Goal: Task Accomplishment & Management: Use online tool/utility

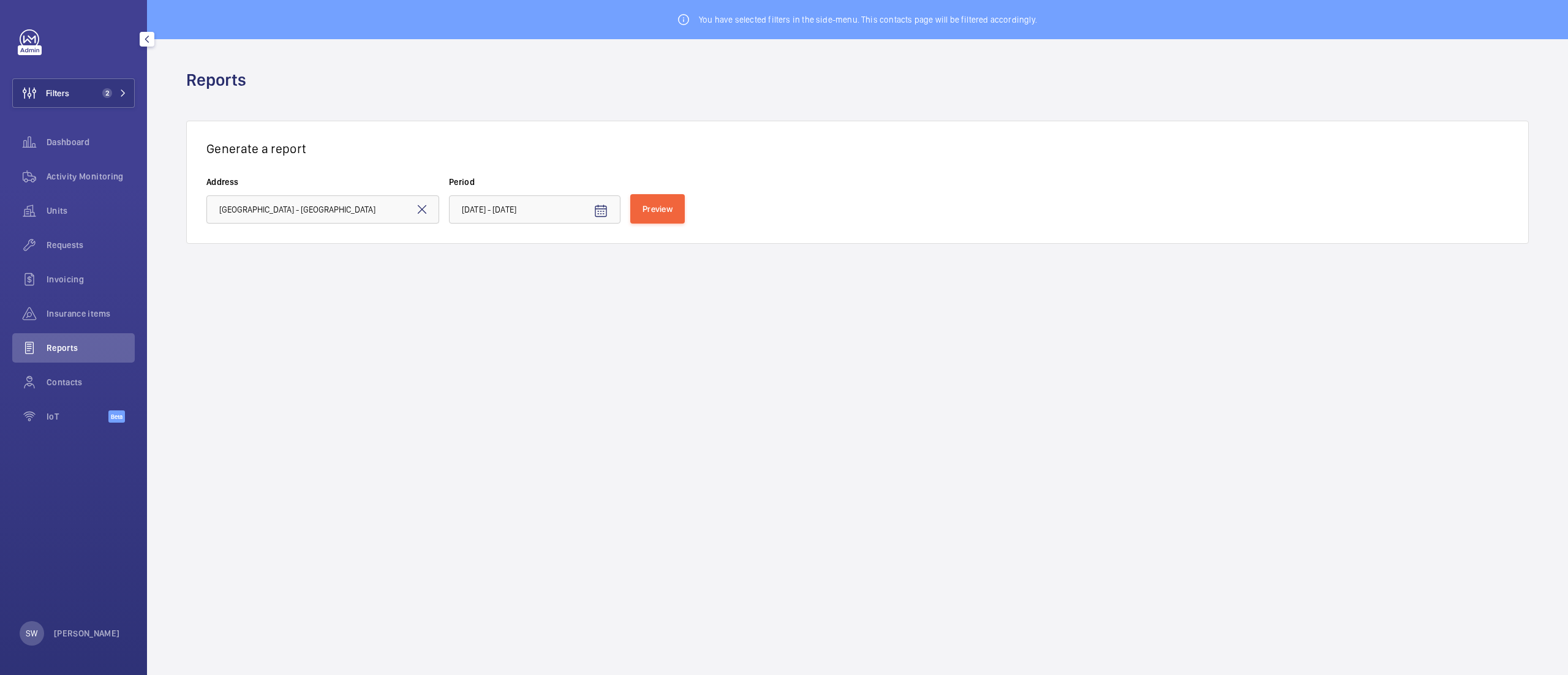
click at [50, 139] on span "Dashboard" at bounding box center [90, 142] width 88 height 12
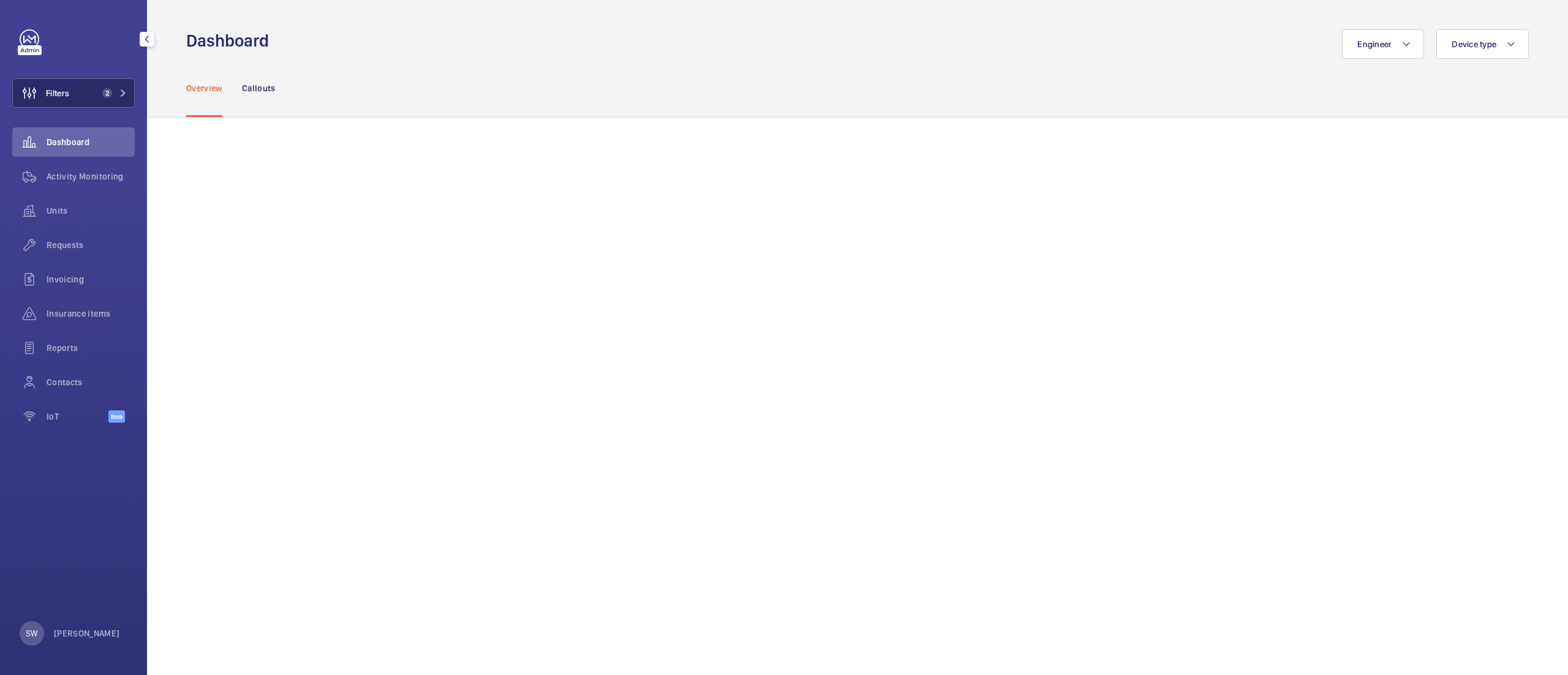
click at [119, 88] on span "2" at bounding box center [111, 93] width 29 height 10
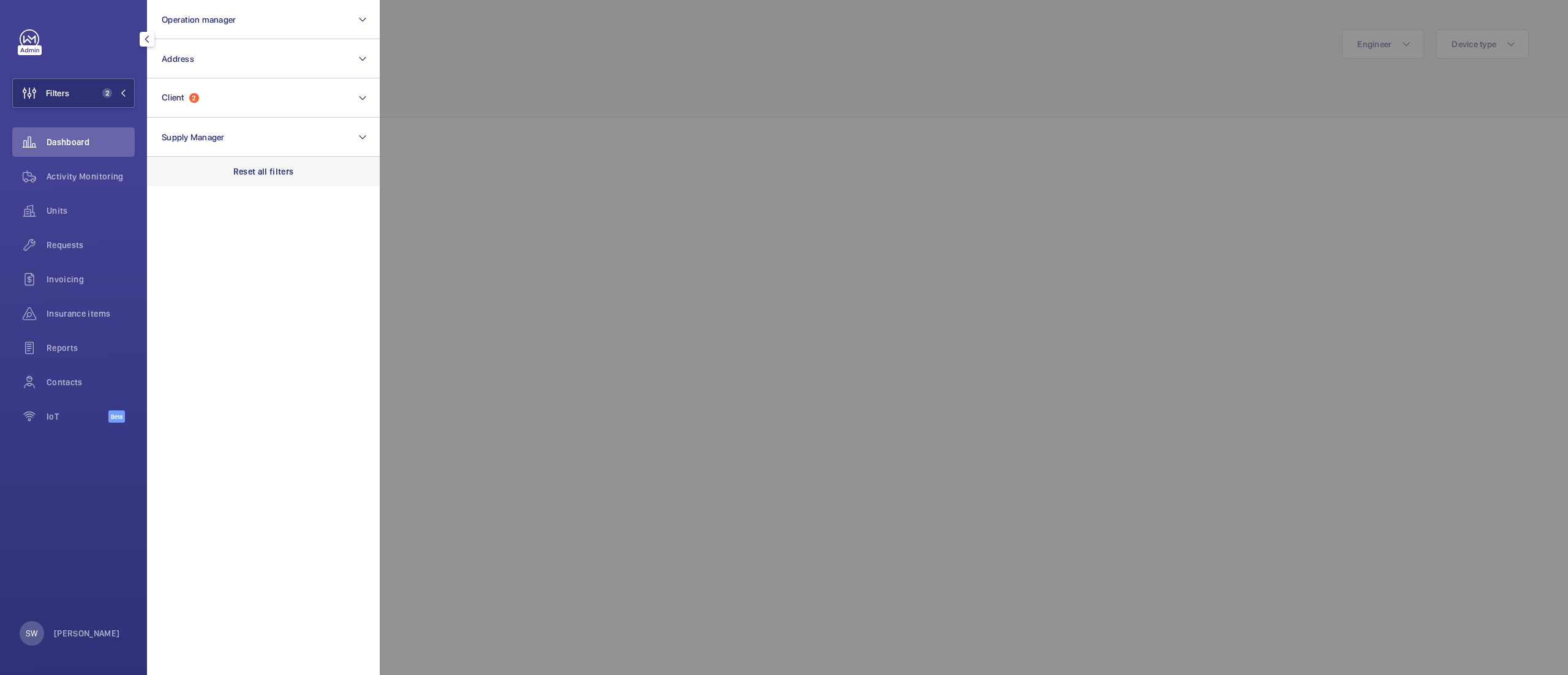
click at [262, 171] on p "Reset all filters" at bounding box center [263, 171] width 61 height 12
click at [231, 98] on button "Client" at bounding box center [263, 98] width 233 height 39
type input "charing"
click at [197, 177] on span "CBRE GWS- [GEOGRAPHIC_DATA] ( [GEOGRAPHIC_DATA])" at bounding box center [264, 177] width 168 height 12
click at [178, 177] on input "CBRE GWS- [GEOGRAPHIC_DATA] ( [GEOGRAPHIC_DATA])" at bounding box center [166, 177] width 25 height 25
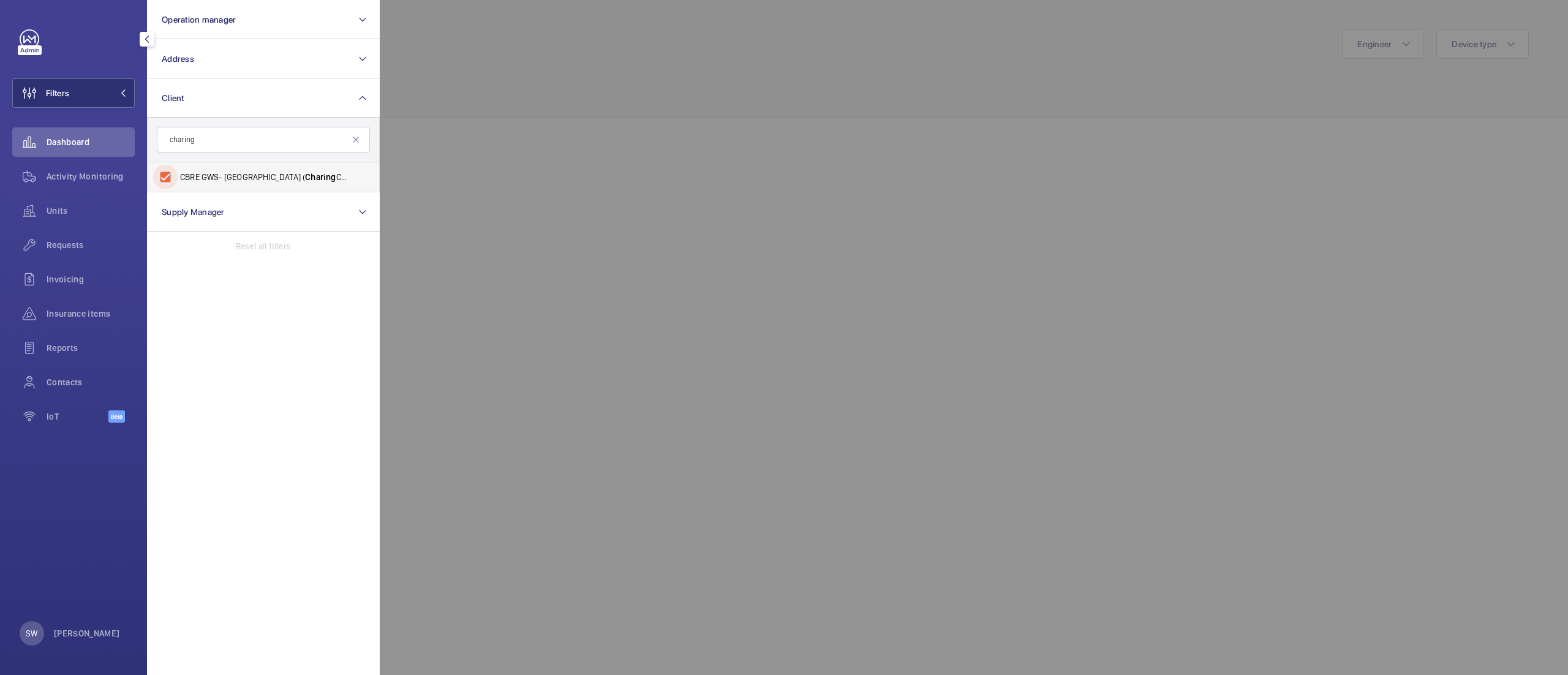
checkbox input "true"
click at [745, 102] on div at bounding box center [1164, 338] width 1568 height 675
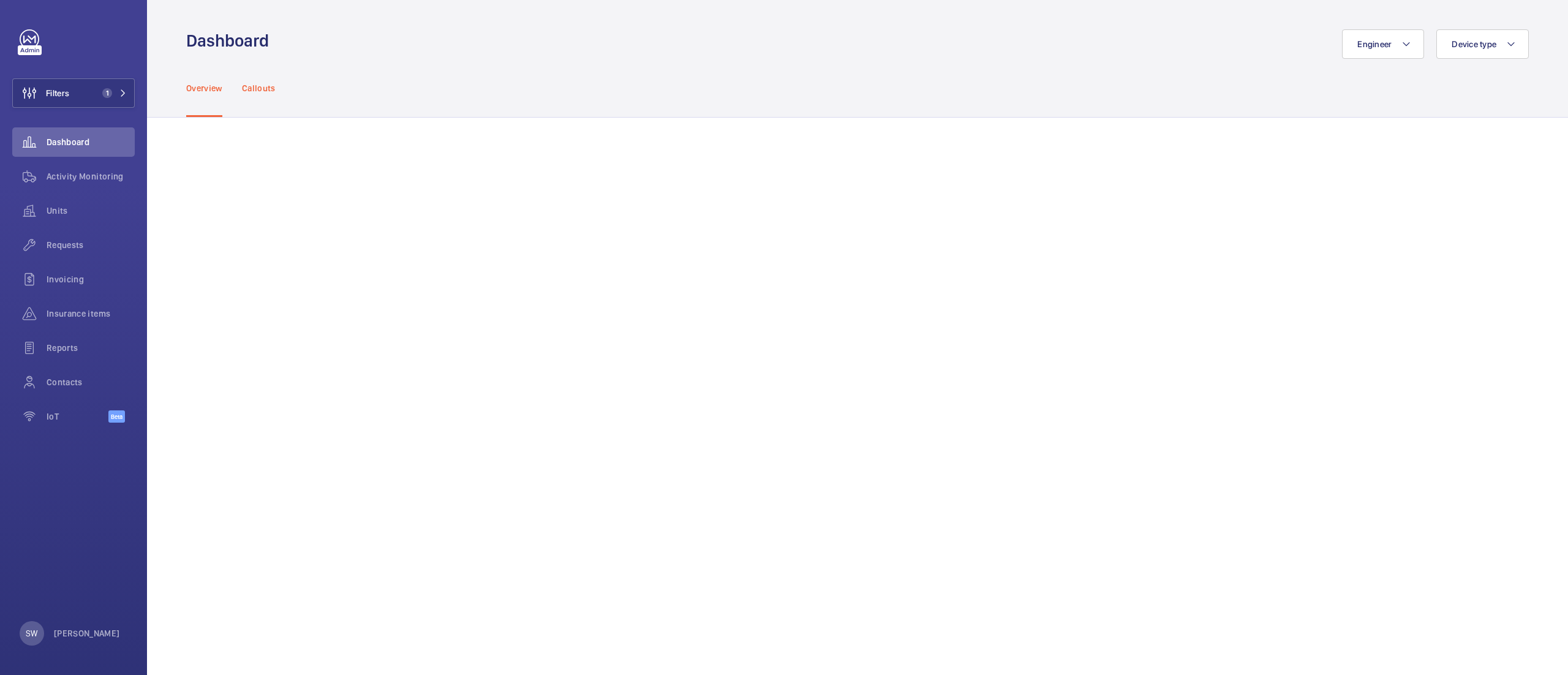
click at [273, 87] on p "Callouts" at bounding box center [259, 88] width 34 height 12
click at [66, 180] on span "Activity Monitoring" at bounding box center [90, 176] width 88 height 12
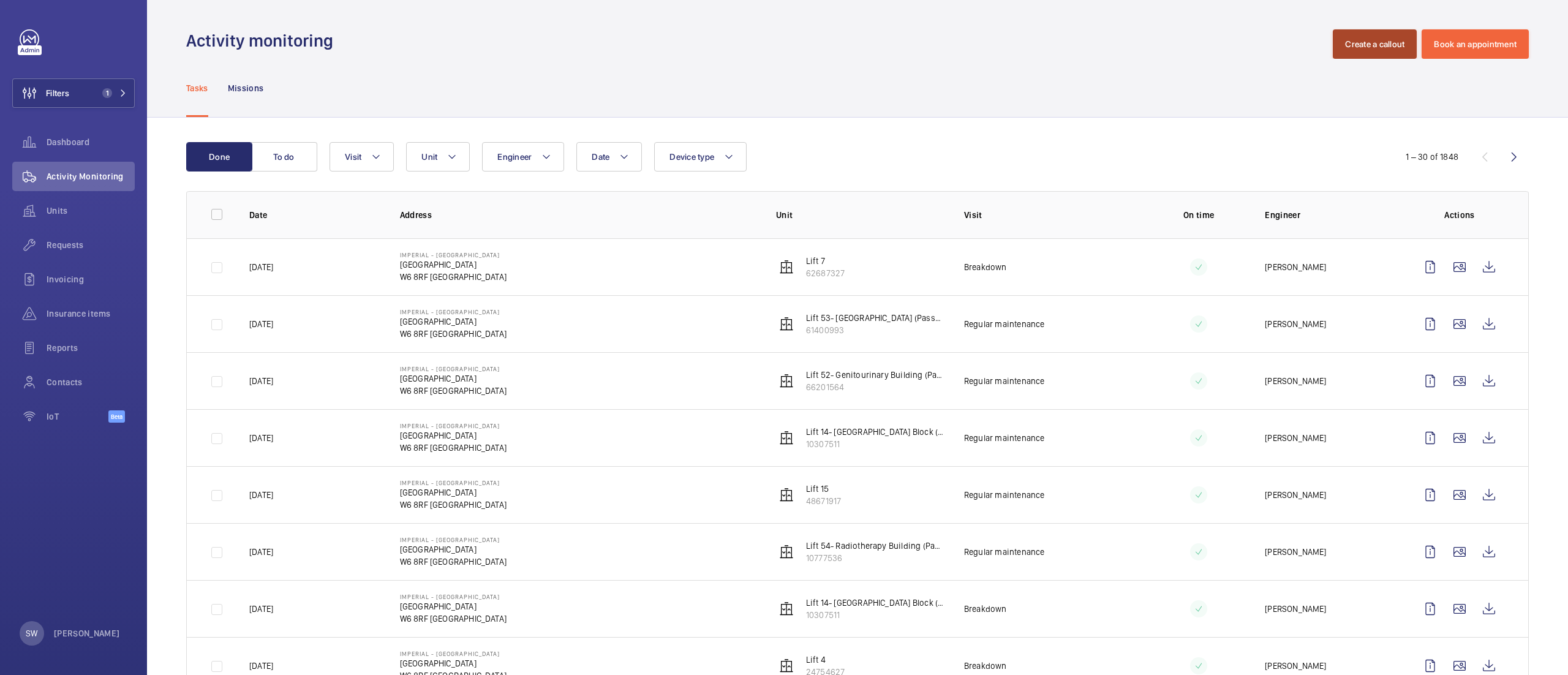
click at [1360, 36] on button "Create a callout" at bounding box center [1374, 44] width 84 height 29
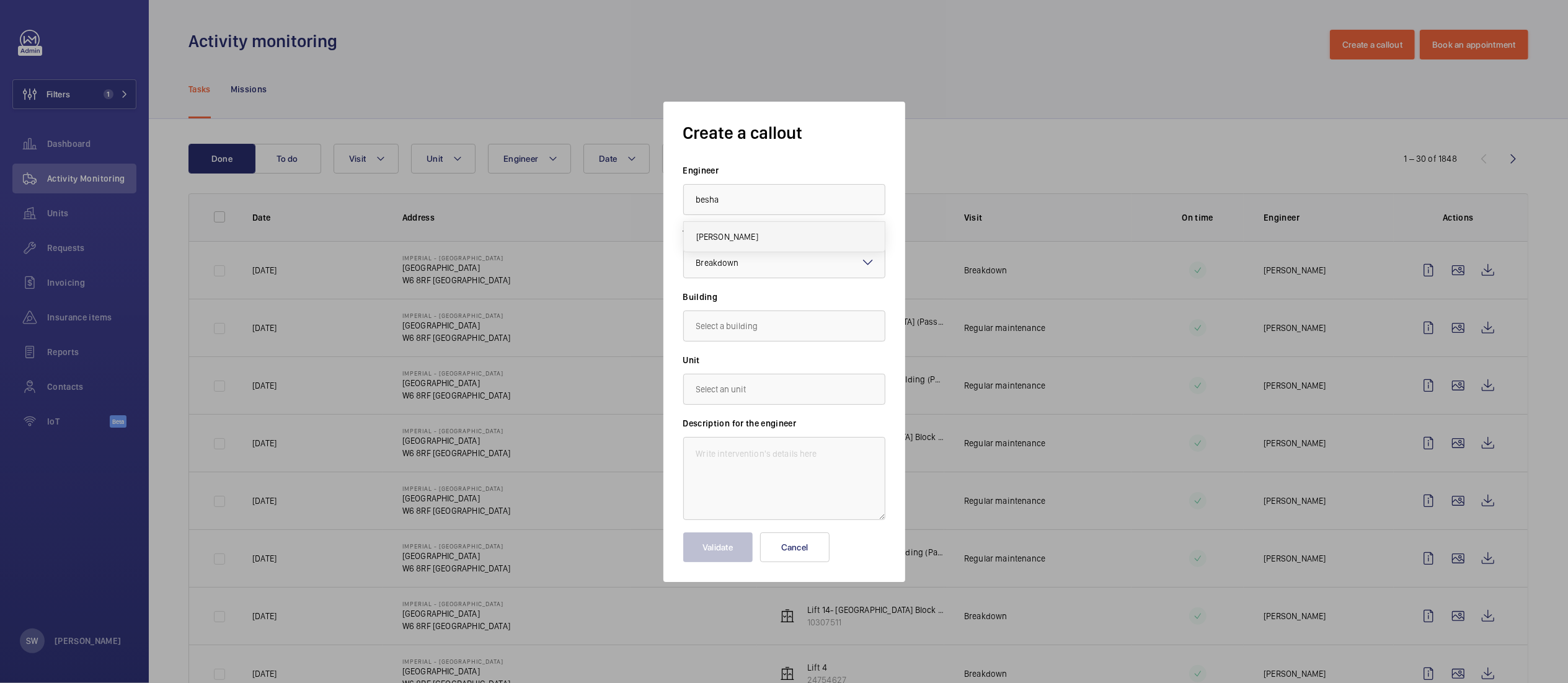
click at [786, 233] on mat-option "[PERSON_NAME]" at bounding box center [784, 237] width 201 height 30
type input "[PERSON_NAME]"
click at [772, 332] on input "text" at bounding box center [784, 326] width 202 height 31
click at [774, 361] on span "[GEOGRAPHIC_DATA]" at bounding box center [735, 363] width 77 height 13
type input "[GEOGRAPHIC_DATA]"
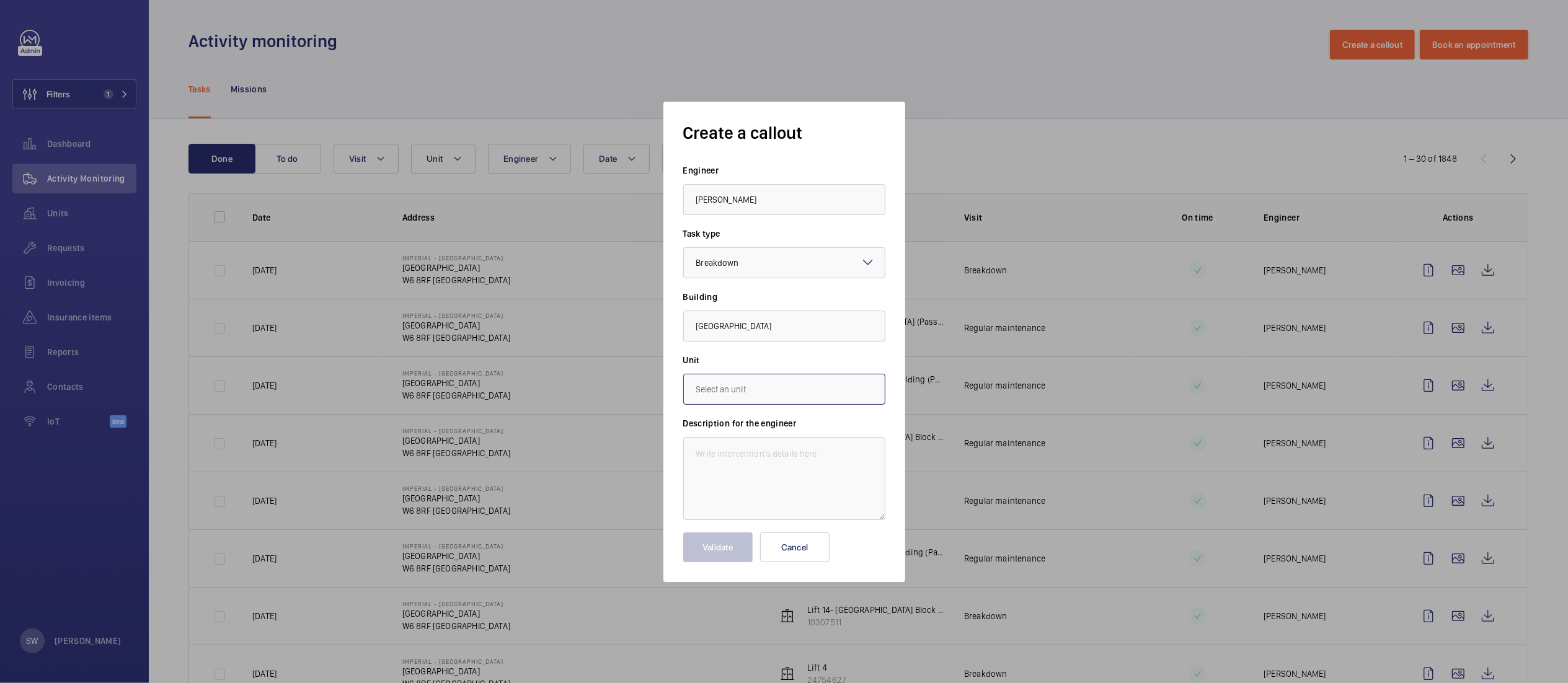
click at [787, 377] on input "text" at bounding box center [784, 389] width 202 height 31
click at [782, 459] on mat-option "24754627 - Lift 4" at bounding box center [784, 456] width 201 height 30
type input "24754627 - Lift 4"
click at [770, 456] on textarea at bounding box center [784, 479] width 202 height 83
type textarea "Lift showing out of service"
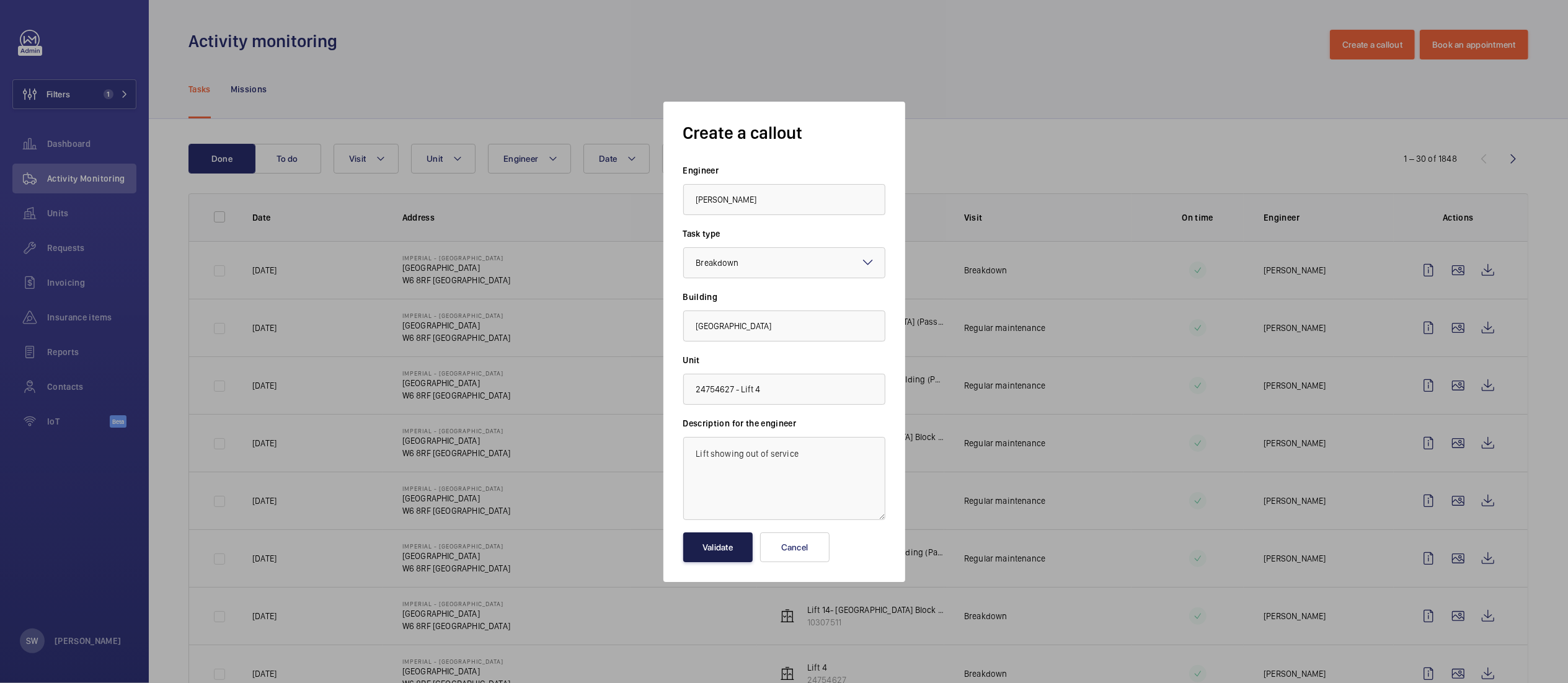
click at [727, 548] on button "Validate" at bounding box center [718, 547] width 69 height 30
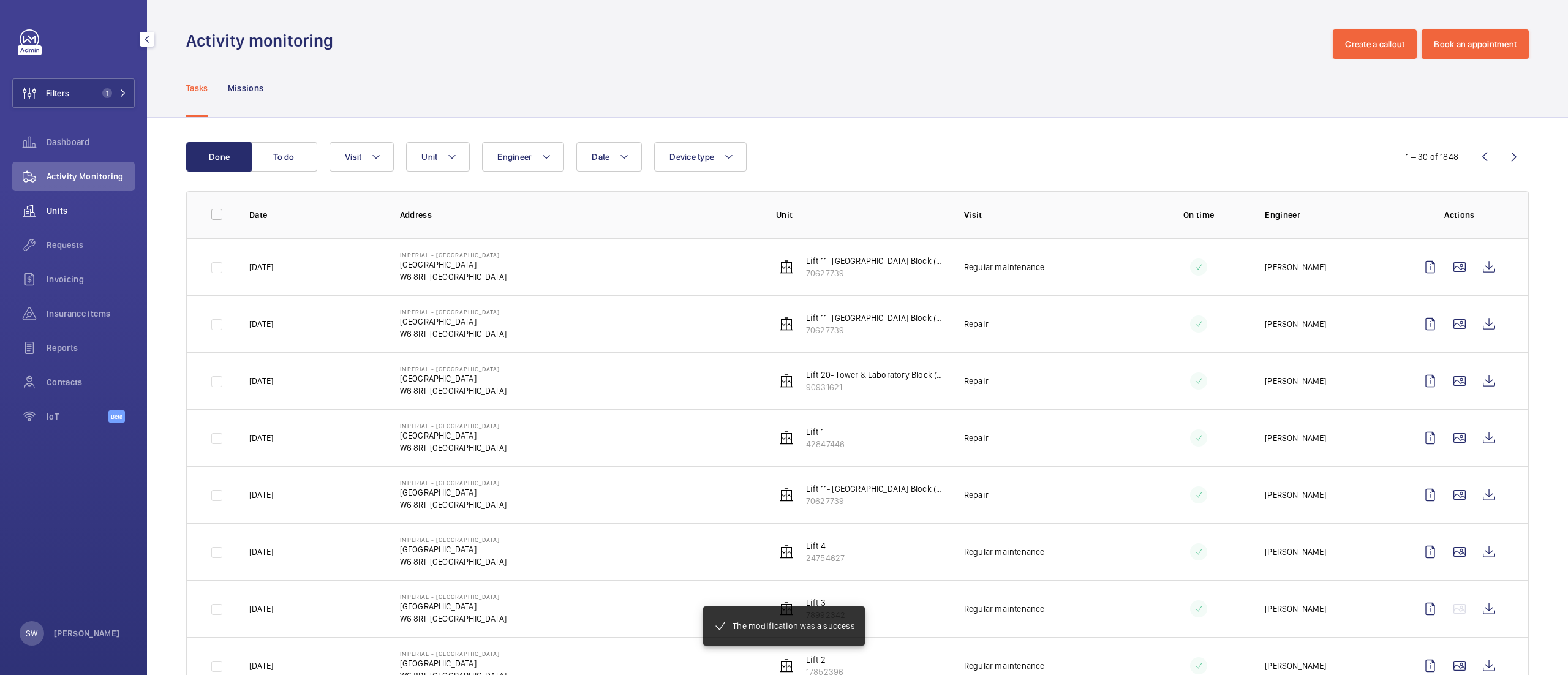
click at [66, 200] on div "Units" at bounding box center [74, 210] width 123 height 29
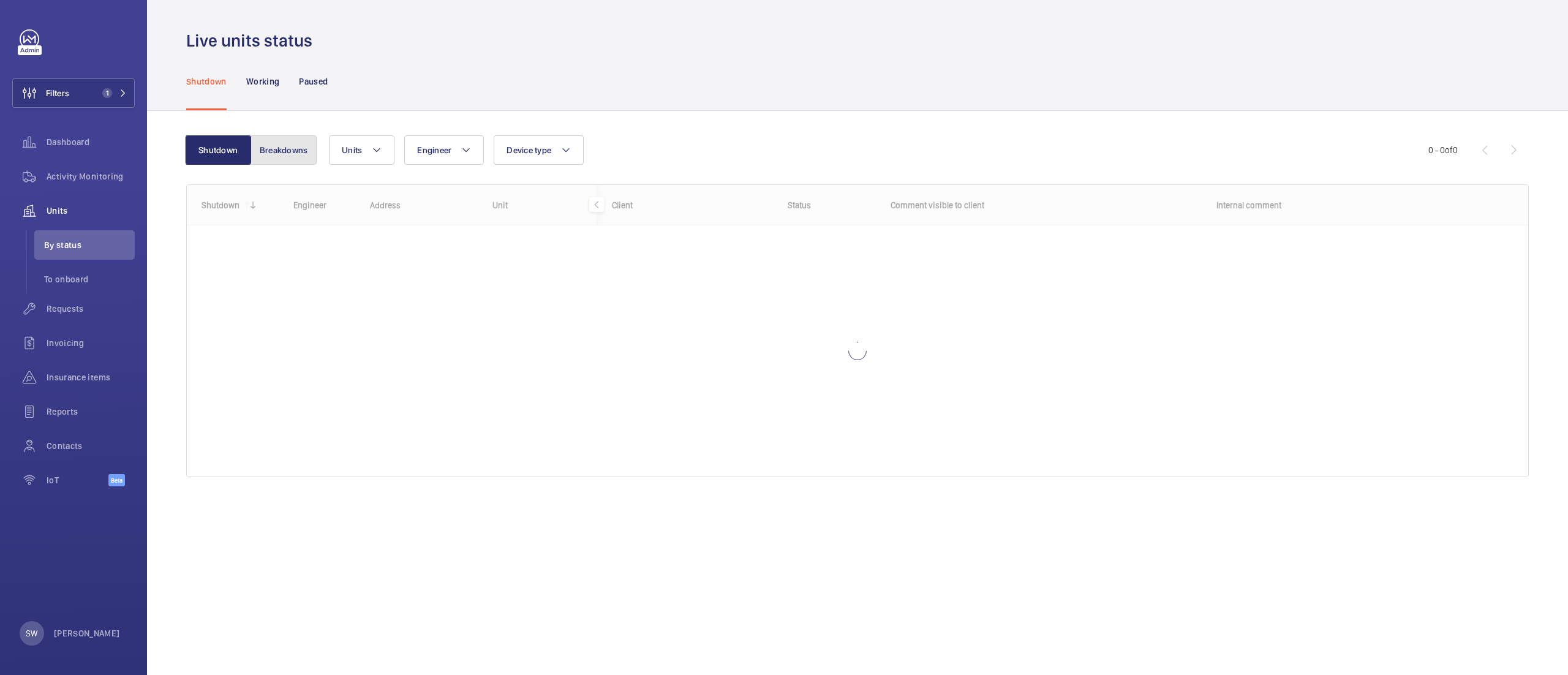
click at [285, 144] on button "Breakdowns" at bounding box center [283, 150] width 66 height 29
